Goal: Information Seeking & Learning: Learn about a topic

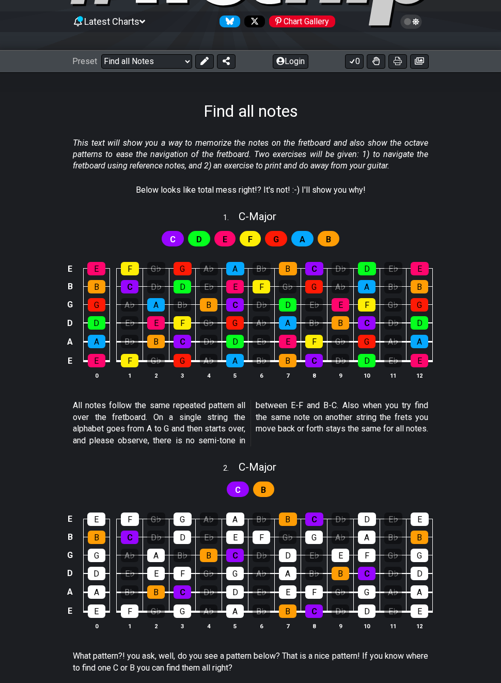
scroll to position [95, 0]
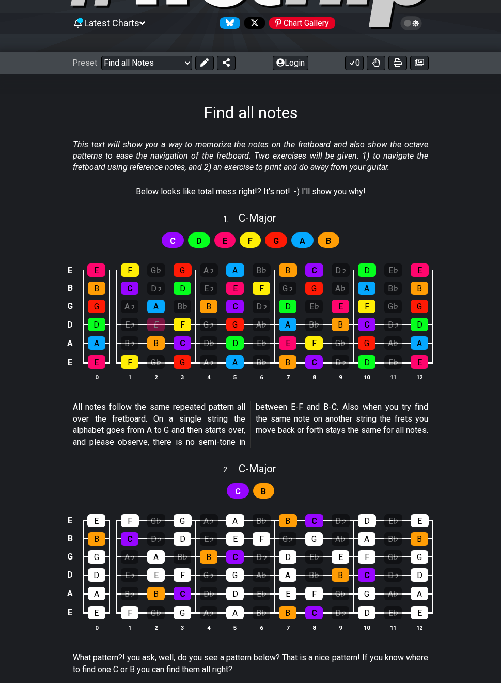
click at [161, 318] on div "E" at bounding box center [156, 324] width 18 height 13
click at [185, 319] on div "F" at bounding box center [183, 324] width 18 height 13
click at [187, 319] on div "F" at bounding box center [183, 324] width 18 height 13
click at [172, 237] on span "C" at bounding box center [173, 241] width 6 height 15
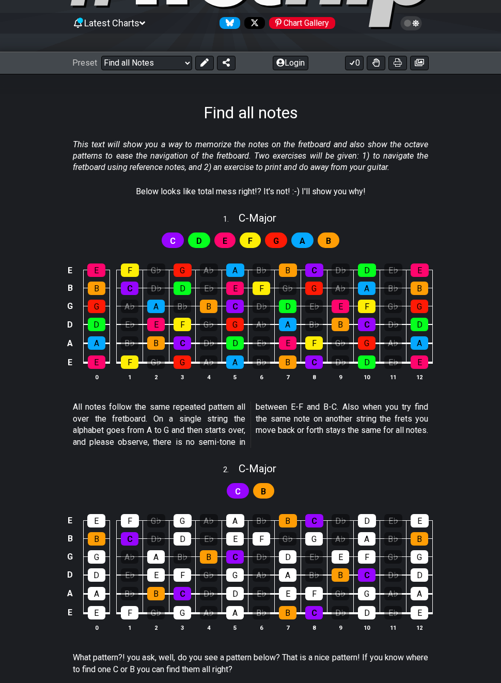
click at [178, 236] on div "C" at bounding box center [173, 241] width 22 height 16
click at [205, 231] on div "C D E F G A B" at bounding box center [251, 241] width 182 height 20
click at [198, 234] on span "D" at bounding box center [199, 241] width 6 height 15
click at [214, 235] on div "C D E F G A B" at bounding box center [251, 241] width 182 height 20
click at [273, 484] on div "B" at bounding box center [264, 491] width 22 height 16
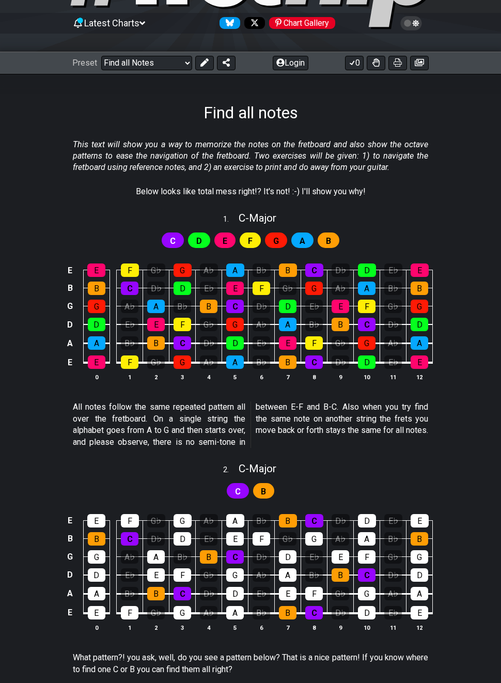
click at [243, 491] on div "C" at bounding box center [238, 491] width 22 height 16
click at [238, 318] on div "G" at bounding box center [235, 324] width 18 height 13
click at [239, 320] on div "G" at bounding box center [235, 324] width 18 height 13
